Goal: Information Seeking & Learning: Learn about a topic

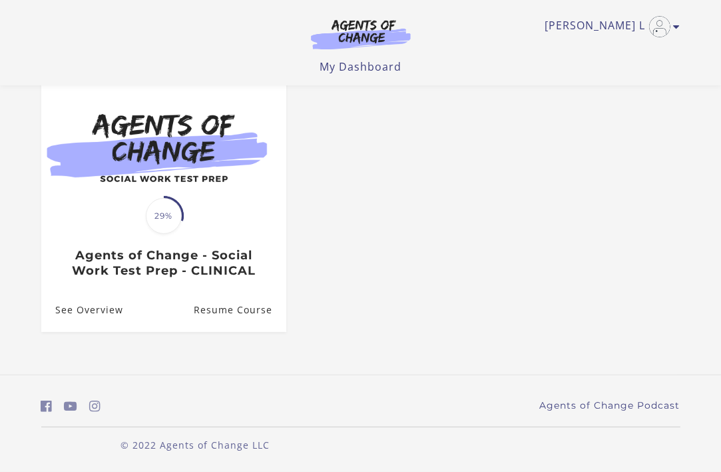
scroll to position [123, 0]
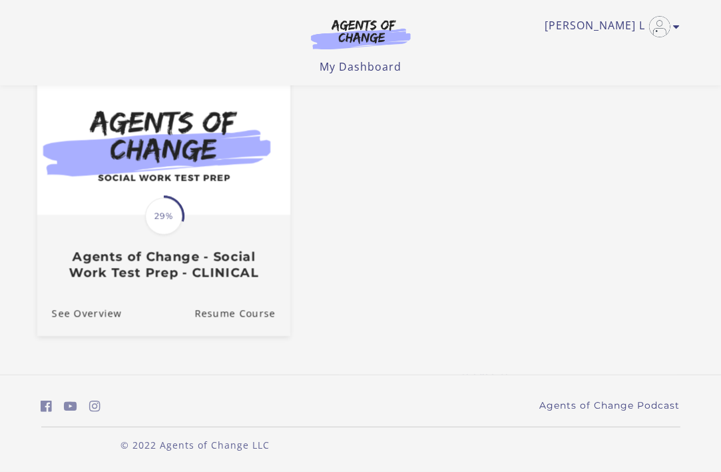
click at [133, 269] on h3 "Agents of Change - Social Work Test Prep - CLINICAL" at bounding box center [163, 264] width 224 height 31
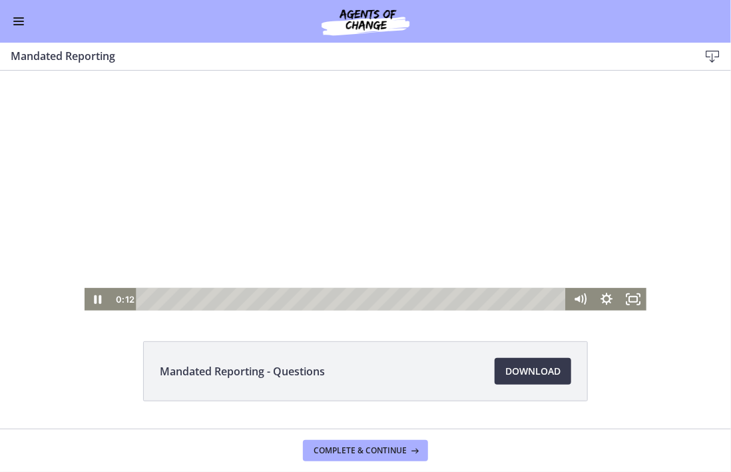
scroll to position [67, 0]
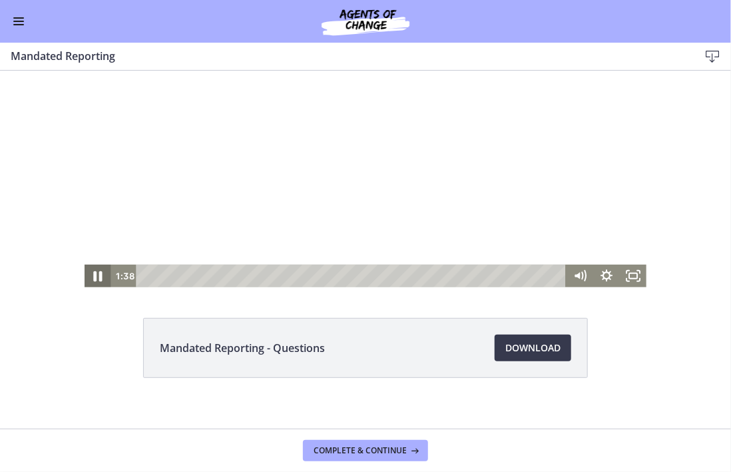
click at [97, 278] on icon "Pause" at bounding box center [98, 275] width 32 height 27
click at [97, 278] on icon "Play Video" at bounding box center [98, 275] width 27 height 23
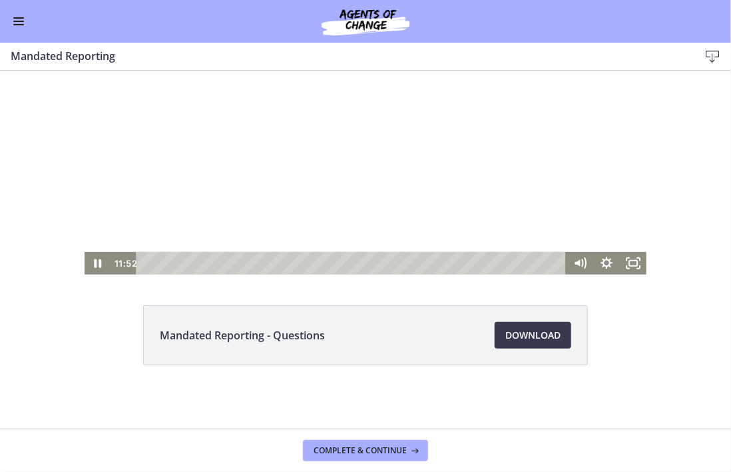
drag, startPoint x: 619, startPoint y: 99, endPoint x: 617, endPoint y: 112, distance: 12.8
click at [617, 112] on div at bounding box center [366, 132] width 563 height 283
click at [95, 265] on icon "Play Video" at bounding box center [99, 263] width 8 height 11
click at [95, 262] on icon "Pause" at bounding box center [98, 263] width 9 height 11
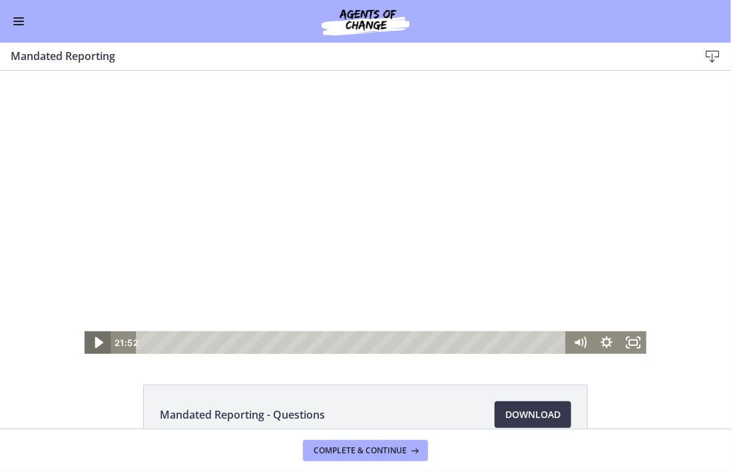
click at [95, 340] on icon "Play Video" at bounding box center [99, 341] width 8 height 11
click at [95, 340] on icon "Pause" at bounding box center [98, 342] width 9 height 11
click at [95, 338] on icon "Play Video" at bounding box center [99, 341] width 8 height 11
click at [93, 346] on icon "Pause" at bounding box center [98, 341] width 32 height 27
click at [93, 346] on icon "Play Video" at bounding box center [99, 341] width 32 height 27
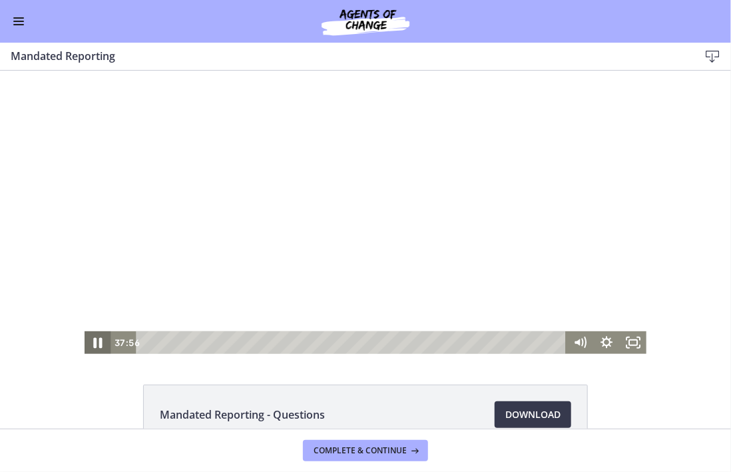
click at [93, 346] on icon "Pause" at bounding box center [98, 341] width 32 height 27
click at [95, 341] on icon "Play Video" at bounding box center [99, 341] width 8 height 11
click at [94, 343] on icon "Pause" at bounding box center [98, 342] width 9 height 11
click at [95, 340] on icon "Play Video" at bounding box center [98, 341] width 7 height 9
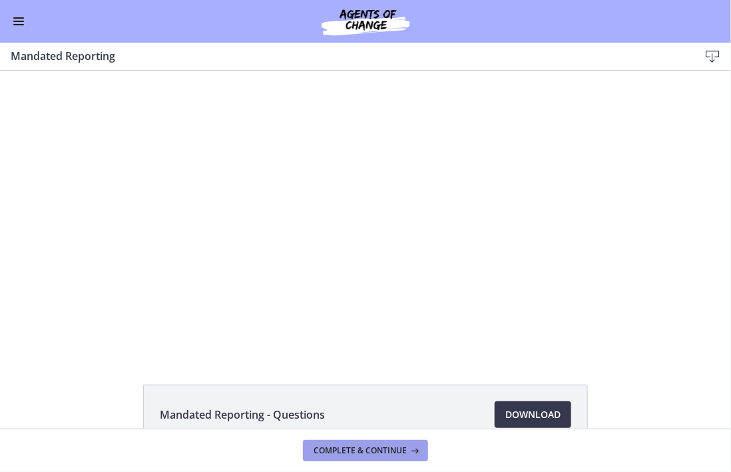
click at [401, 451] on span "Complete & continue" at bounding box center [360, 450] width 93 height 11
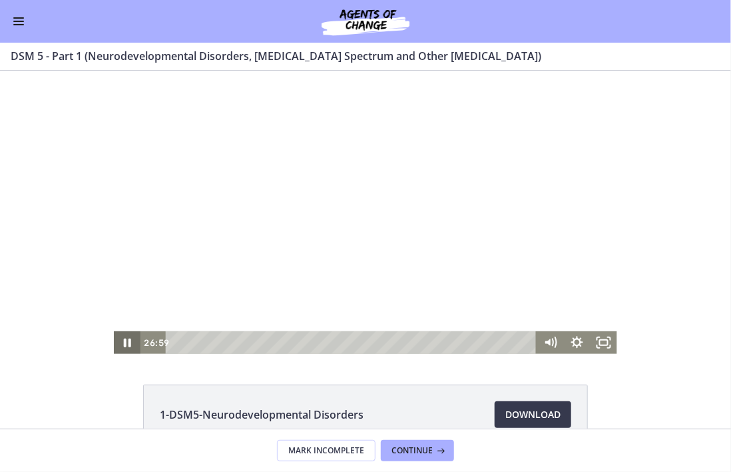
click at [124, 346] on icon "Pause" at bounding box center [127, 342] width 7 height 9
click at [125, 346] on icon "Play Video" at bounding box center [129, 341] width 8 height 11
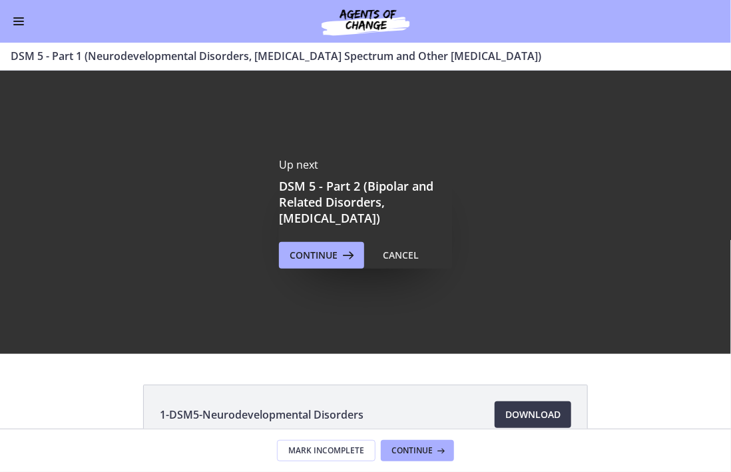
click at [20, 27] on button "Enable menu" at bounding box center [19, 21] width 16 height 16
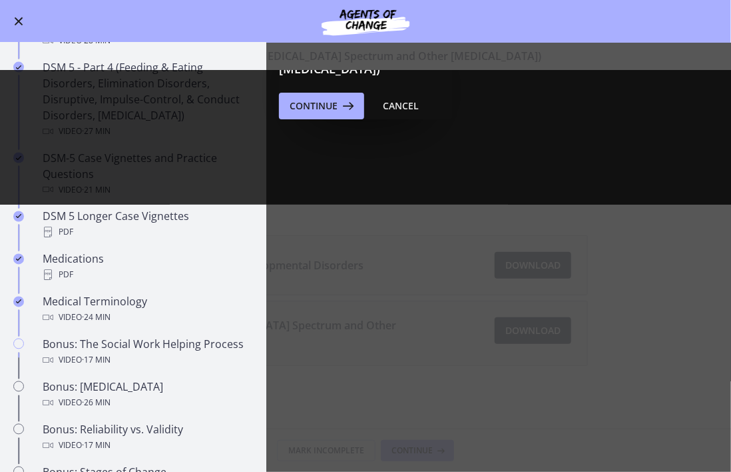
scroll to position [799, 0]
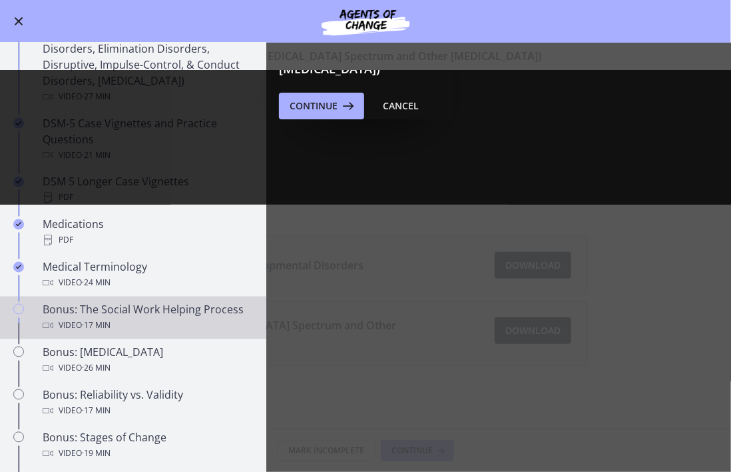
click at [146, 324] on div "Bonus: The Social Work Helping Process Video · 17 min" at bounding box center [147, 318] width 208 height 32
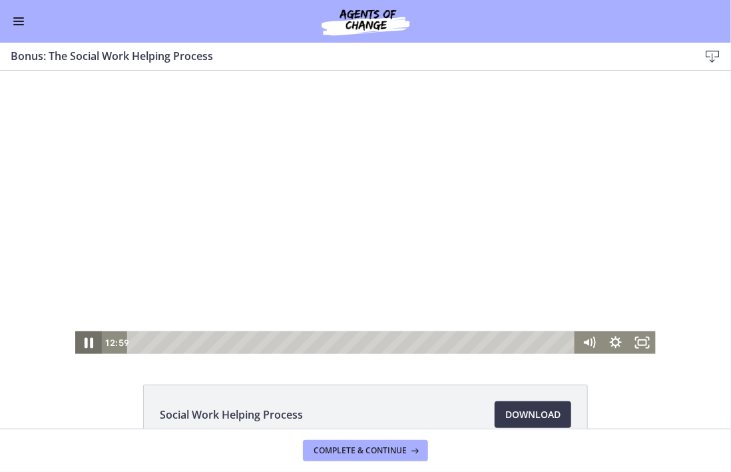
click at [88, 342] on icon "Pause" at bounding box center [89, 341] width 32 height 27
click at [86, 340] on icon "Play Video" at bounding box center [90, 341] width 8 height 11
drag, startPoint x: 551, startPoint y: 338, endPoint x: 151, endPoint y: 328, distance: 400.4
click at [151, 328] on div "Click for sound @keyframes VOLUME_SMALL_WAVE_FLASH { 0% { opacity: 0; } 33% { o…" at bounding box center [365, 211] width 581 height 283
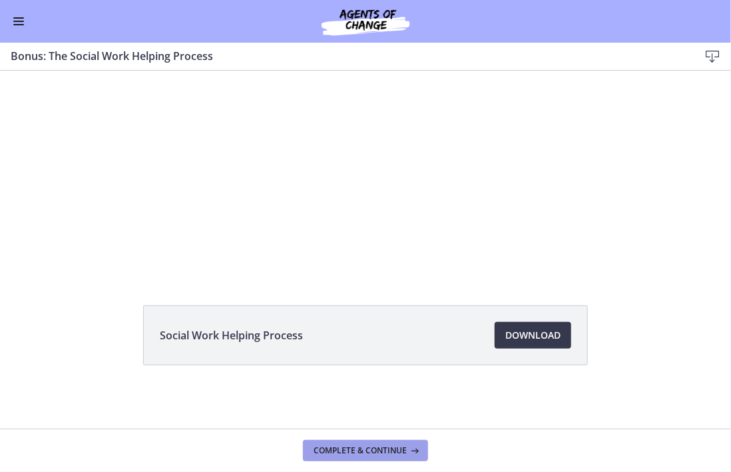
click at [392, 442] on button "Complete & continue" at bounding box center [365, 450] width 125 height 21
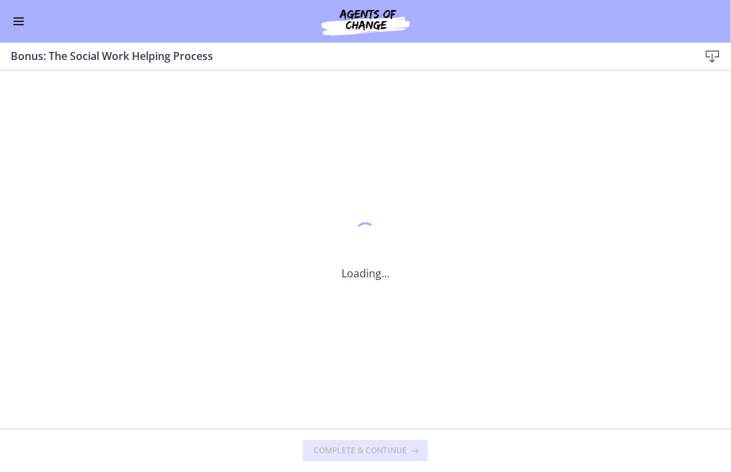
scroll to position [0, 0]
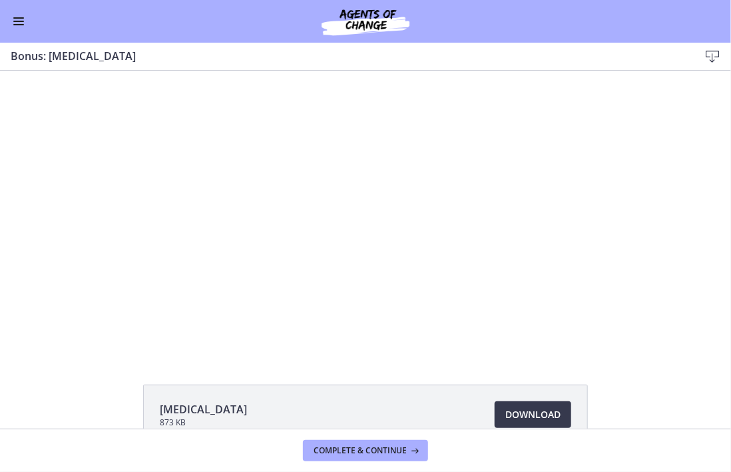
click at [16, 22] on button "Enable menu" at bounding box center [19, 21] width 16 height 16
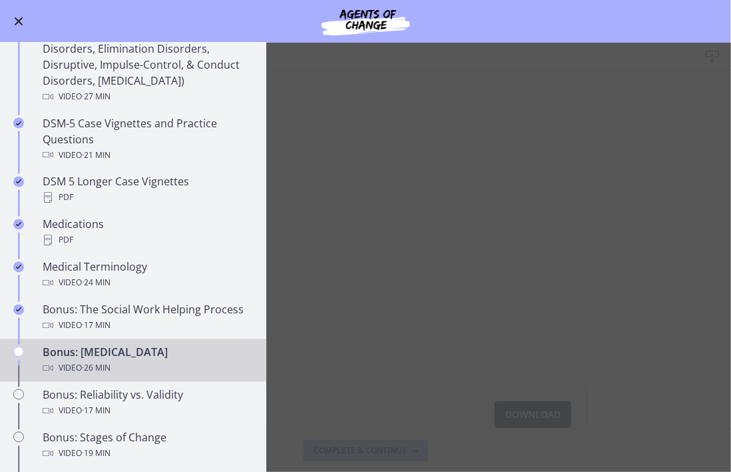
click at [390, 197] on main "Bonus: [MEDICAL_DATA] Download Enable fullscreen [MEDICAL_DATA] 873 KB Download…" at bounding box center [365, 257] width 731 height 429
click at [487, 20] on div "Go to Dashboard" at bounding box center [365, 21] width 731 height 43
click at [336, 324] on main "Bonus: [MEDICAL_DATA] Download Enable fullscreen [MEDICAL_DATA] 873 KB Download…" at bounding box center [365, 257] width 731 height 429
click at [93, 376] on span "· 26 min" at bounding box center [96, 368] width 29 height 16
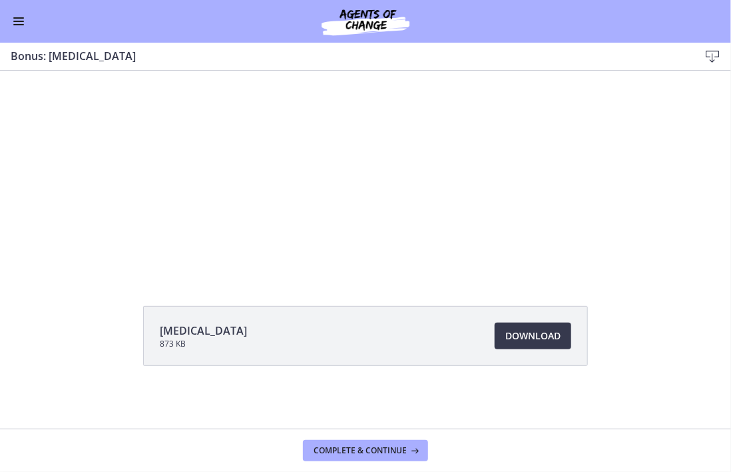
scroll to position [79, 0]
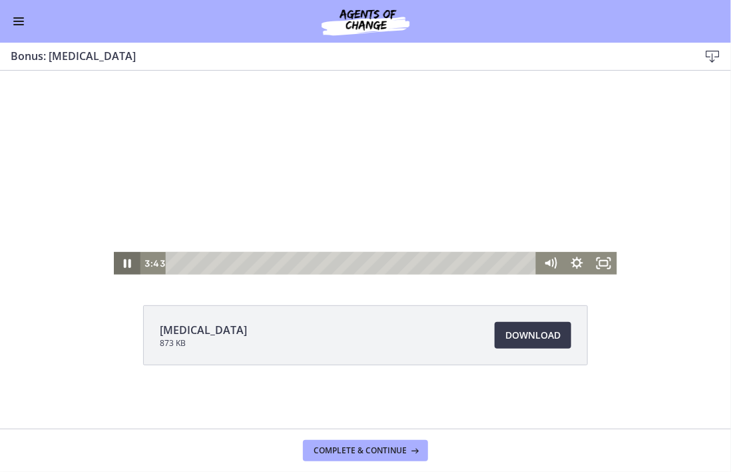
click at [123, 268] on icon "Pause" at bounding box center [127, 263] width 27 height 23
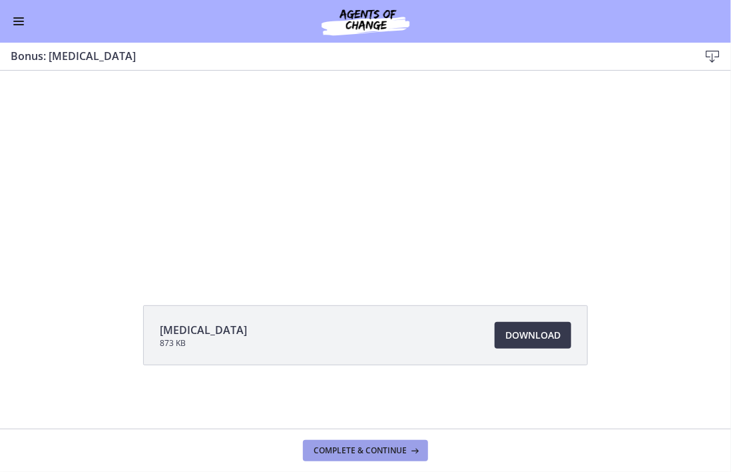
click at [315, 445] on span "Complete & continue" at bounding box center [360, 450] width 93 height 11
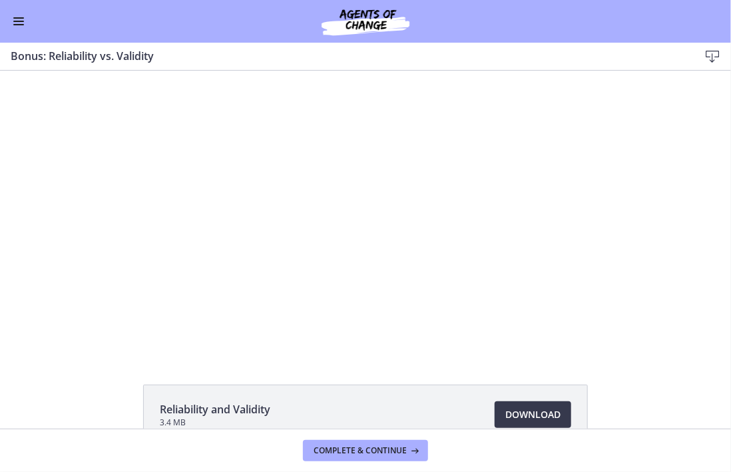
scroll to position [79, 0]
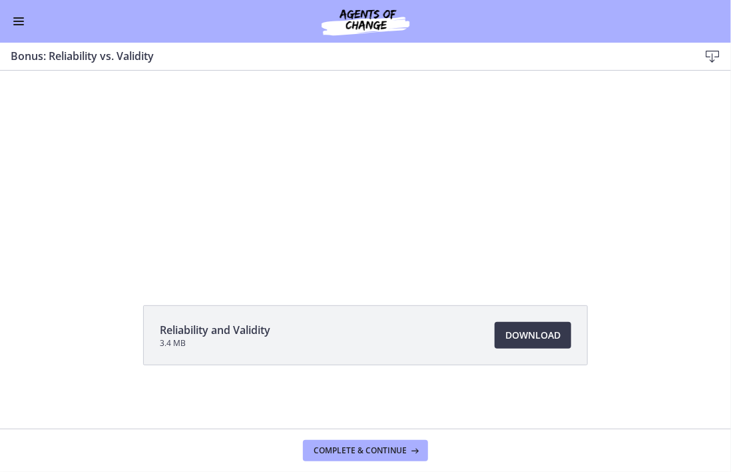
click at [677, 326] on div "Reliability and Validity 3.4 MB Download Opens in a new window" at bounding box center [365, 367] width 731 height 124
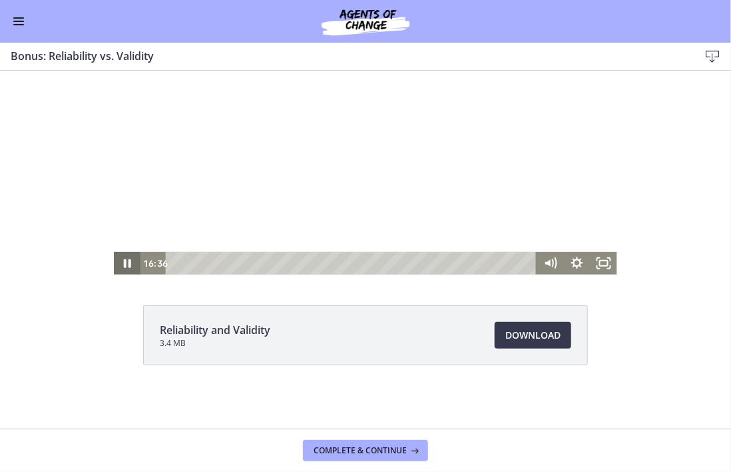
click at [123, 262] on icon "Pause" at bounding box center [127, 263] width 27 height 23
